Goal: Information Seeking & Learning: Learn about a topic

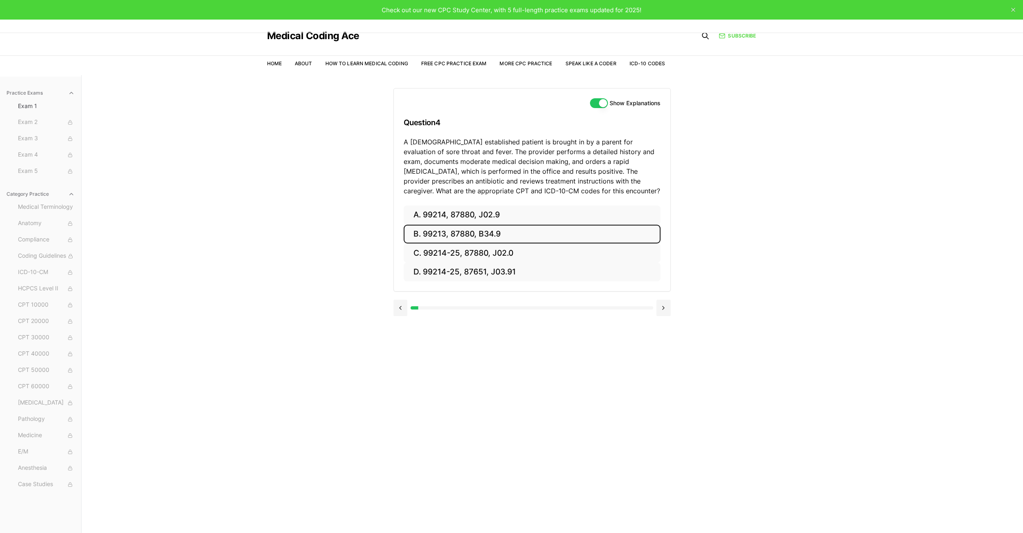
click at [458, 231] on button "B. 99213, 87880, B34.9" at bounding box center [531, 234] width 257 height 19
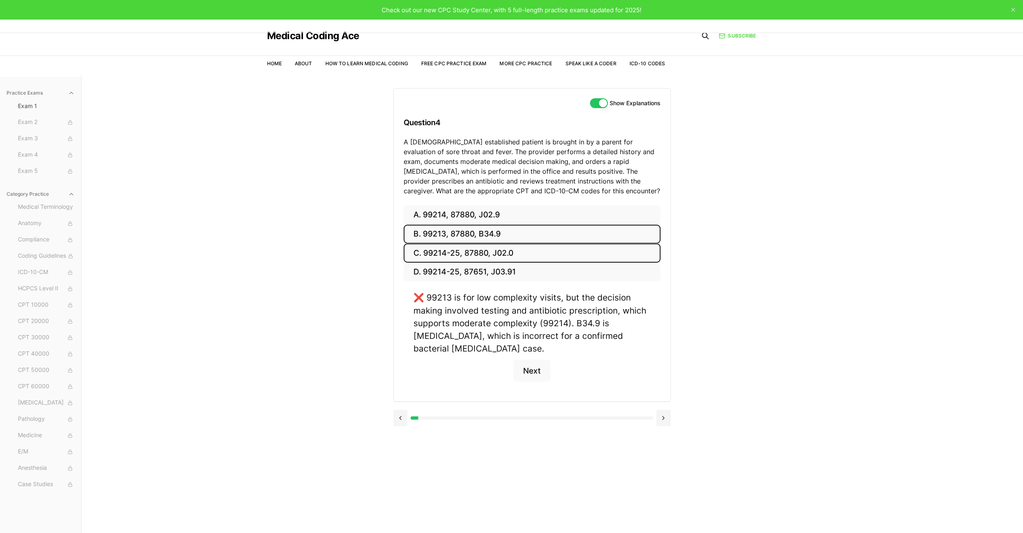
click at [458, 248] on button "C. 99214-25, 87880, J02.0" at bounding box center [531, 252] width 257 height 19
click at [398, 410] on button at bounding box center [400, 418] width 14 height 16
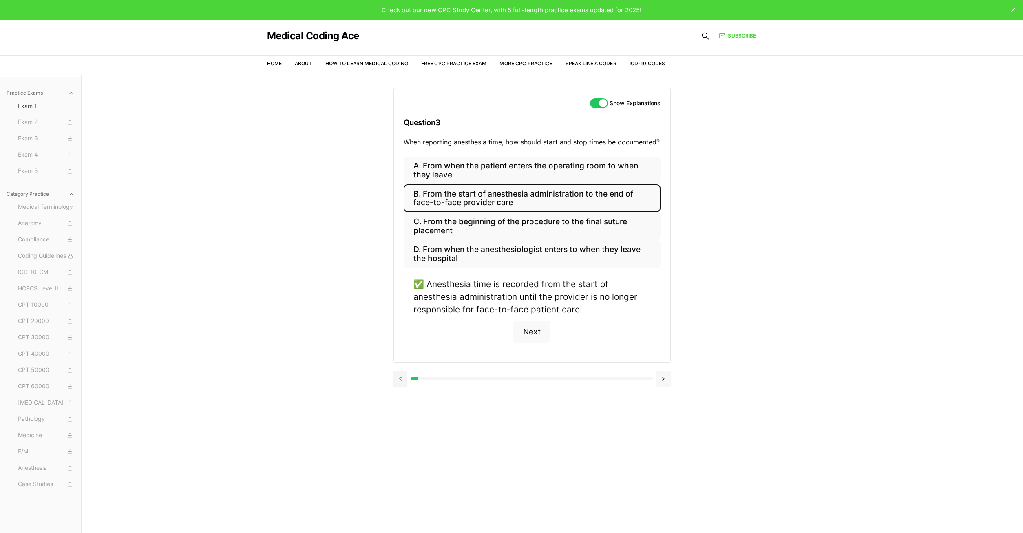
click at [661, 377] on button at bounding box center [663, 378] width 14 height 16
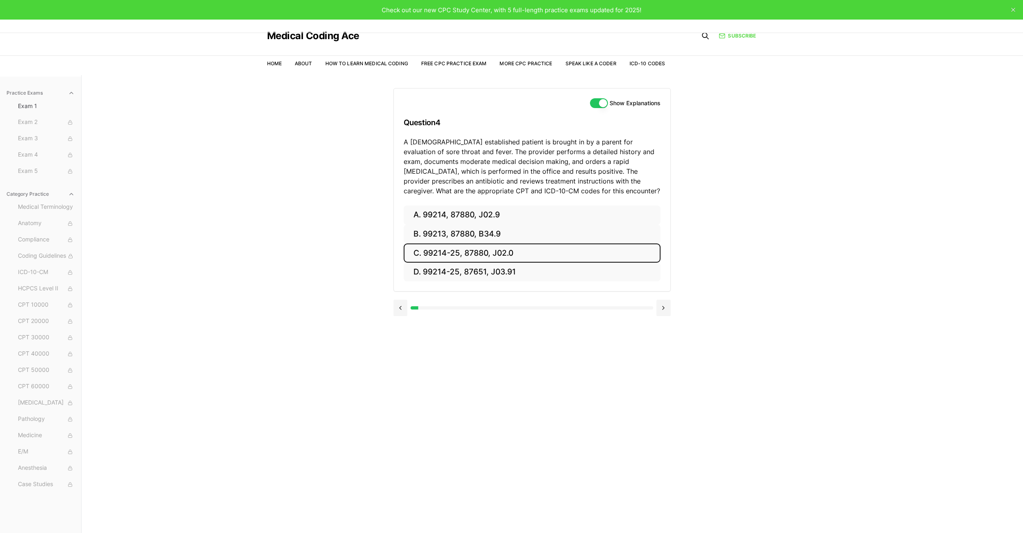
click at [455, 253] on button "C. 99214-25, 87880, J02.0" at bounding box center [531, 252] width 257 height 19
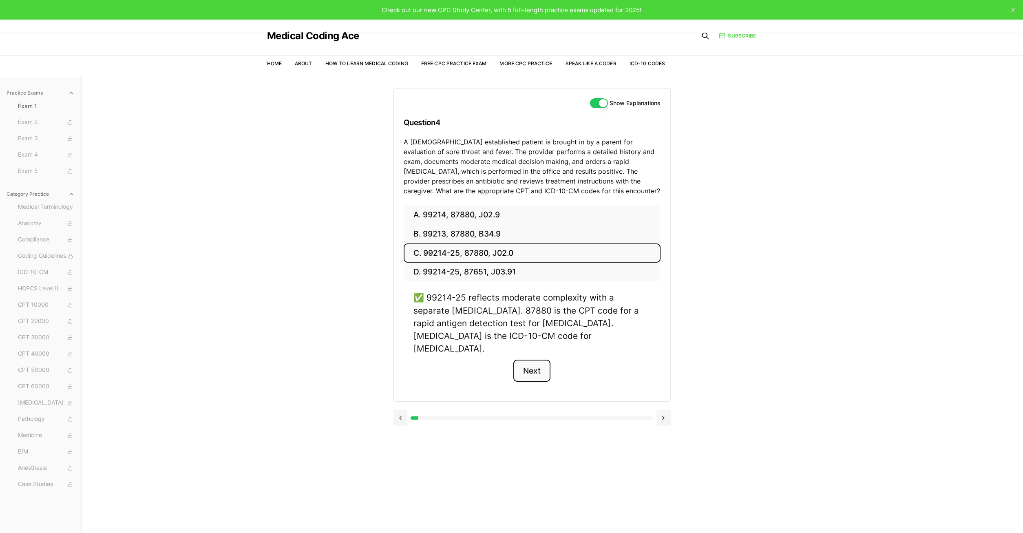
click at [527, 359] on button "Next" at bounding box center [531, 370] width 37 height 22
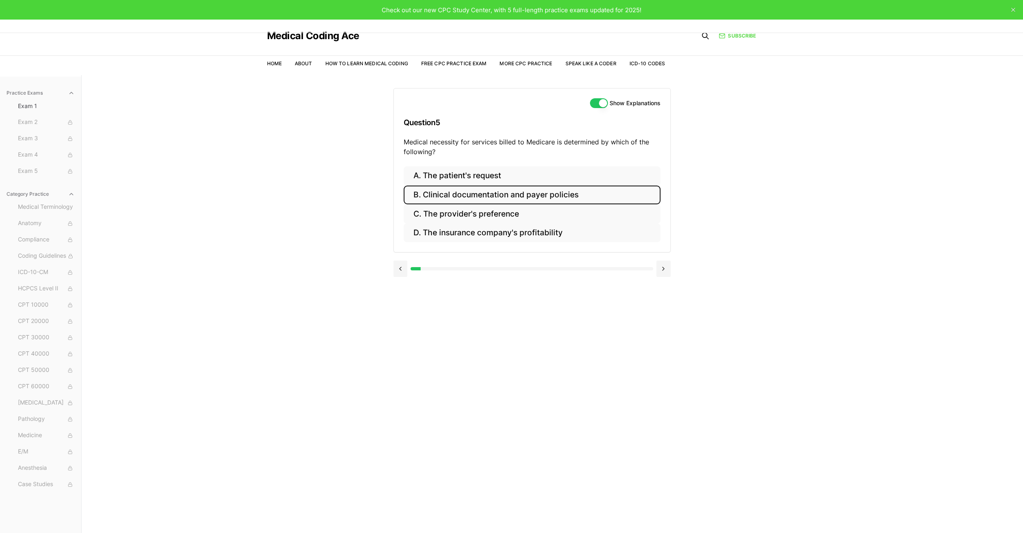
click at [485, 190] on button "B. Clinical documentation and payer policies" at bounding box center [531, 194] width 257 height 19
click at [540, 301] on button "Next" at bounding box center [531, 293] width 37 height 22
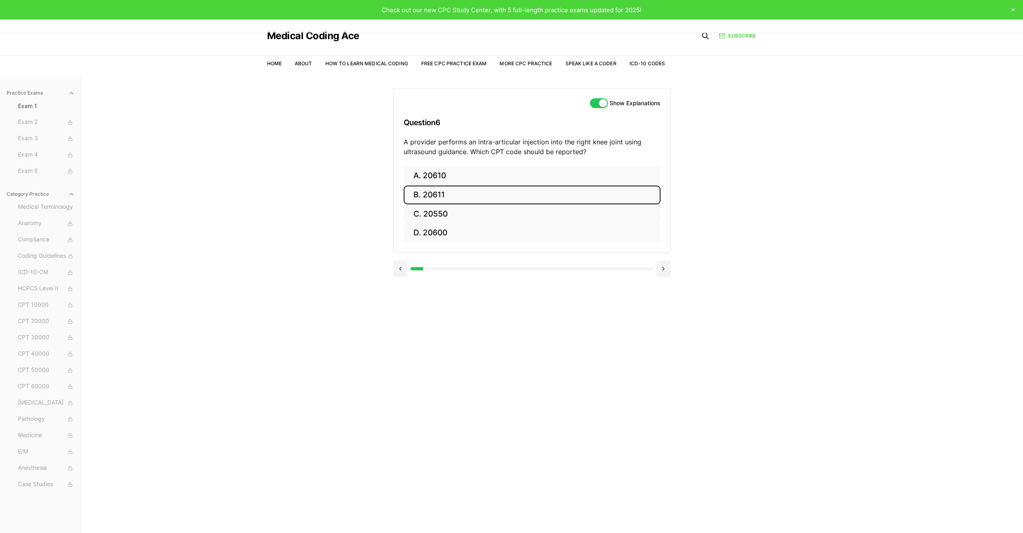
click at [449, 198] on button "B. 20611" at bounding box center [531, 194] width 257 height 19
click at [538, 298] on button "Next" at bounding box center [531, 293] width 37 height 22
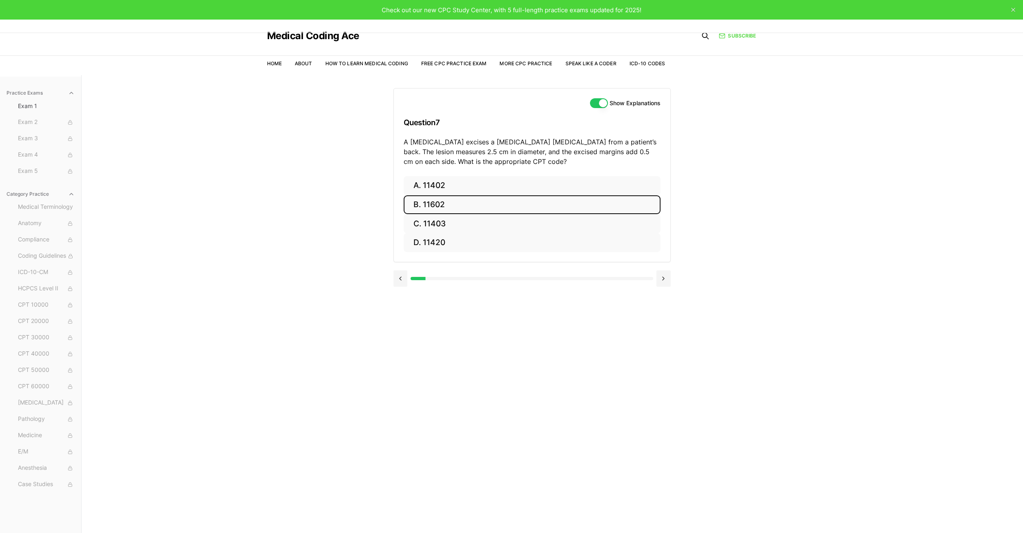
click at [431, 203] on button "B. 11602" at bounding box center [531, 204] width 257 height 19
click at [399, 341] on button at bounding box center [400, 337] width 14 height 16
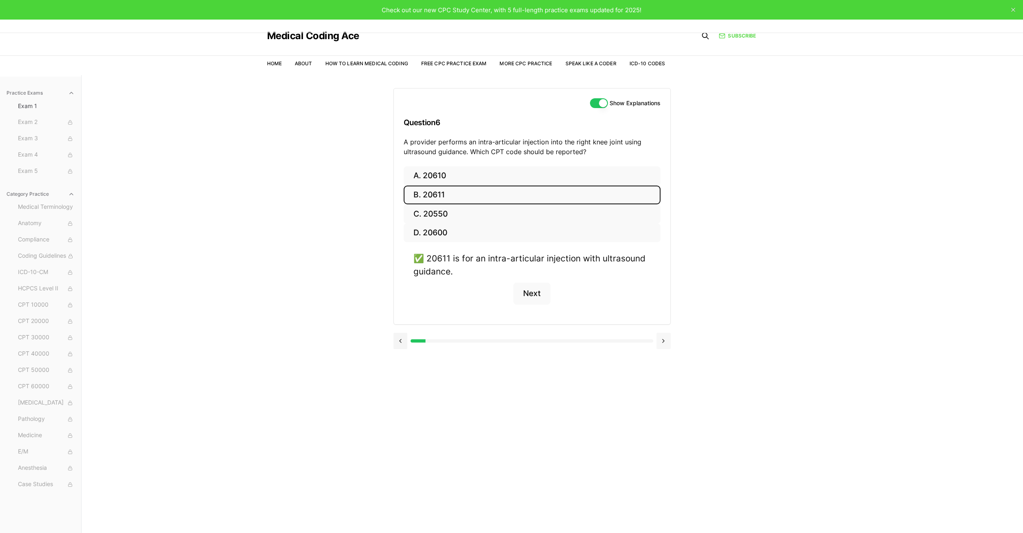
click at [660, 343] on button at bounding box center [663, 341] width 14 height 16
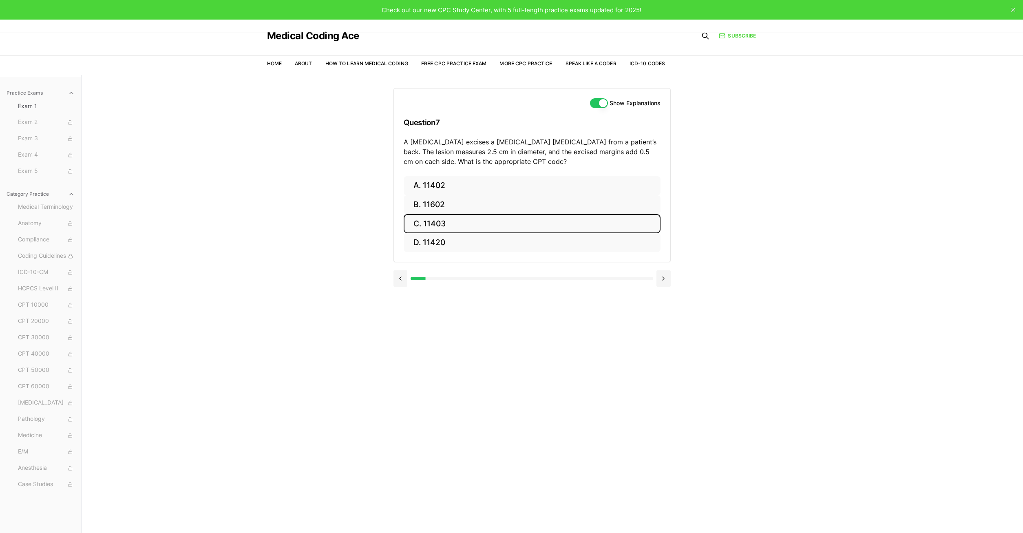
click at [470, 223] on button "C. 11403" at bounding box center [531, 223] width 257 height 19
